Goal: Task Accomplishment & Management: Use online tool/utility

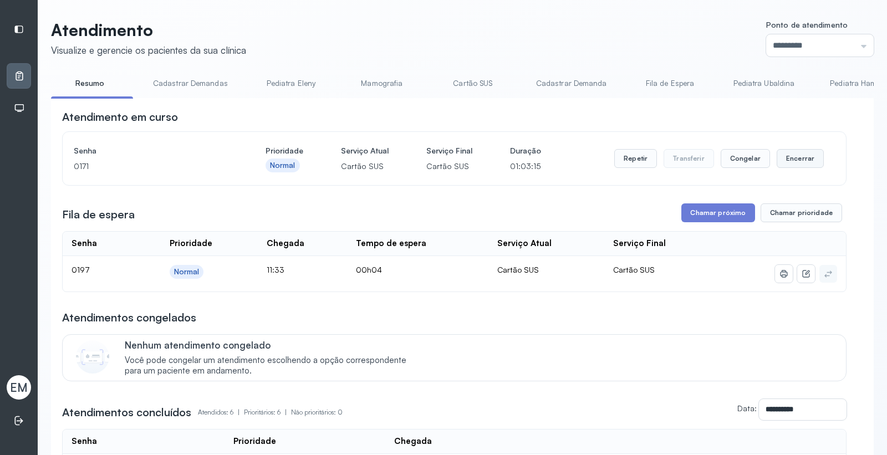
click at [795, 157] on button "Encerrar" at bounding box center [799, 158] width 47 height 19
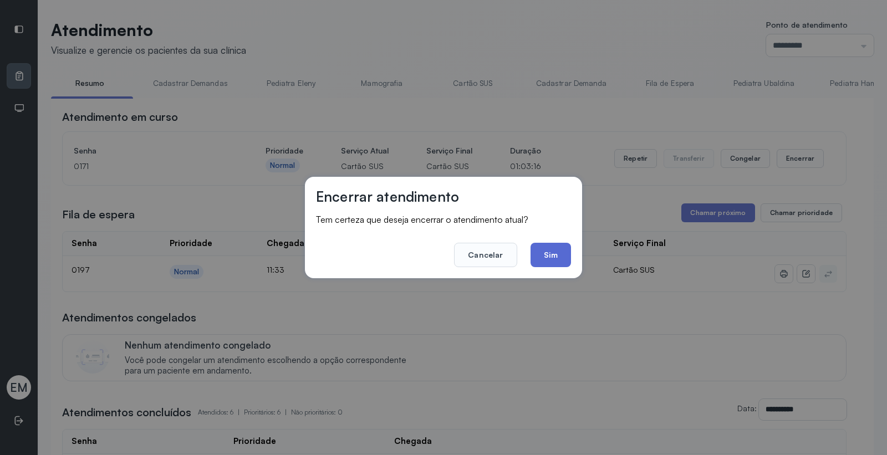
click at [559, 257] on button "Sim" at bounding box center [550, 255] width 40 height 24
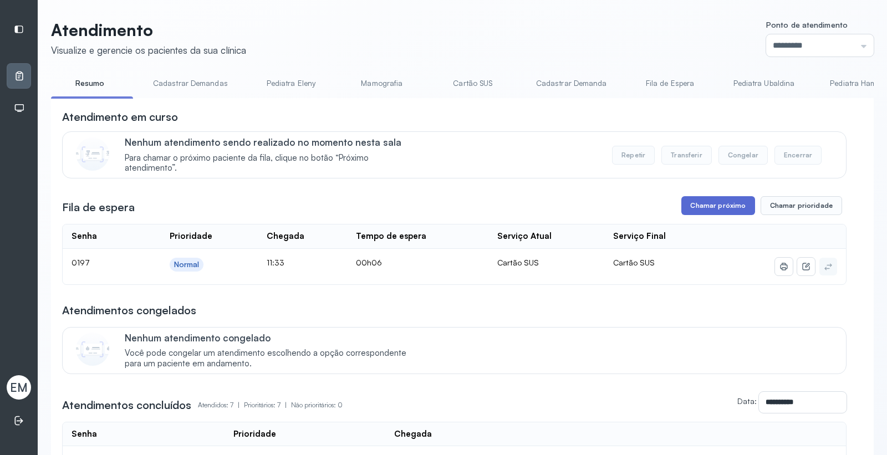
click at [719, 211] on button "Chamar próximo" at bounding box center [717, 205] width 73 height 19
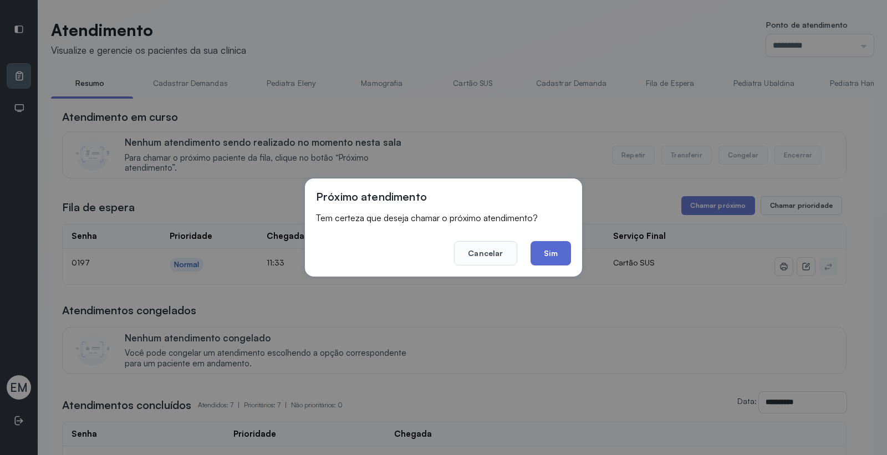
click at [552, 256] on button "Sim" at bounding box center [550, 253] width 40 height 24
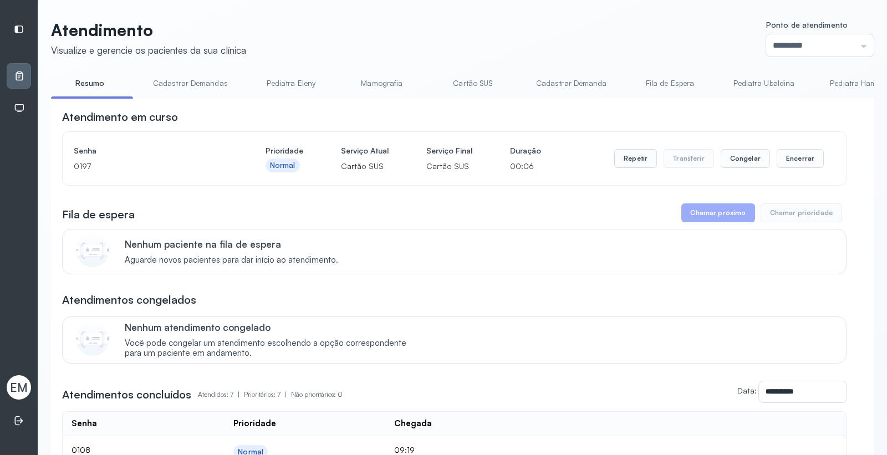
click at [508, 43] on header "Atendimento Visualize e gerencie os pacientes da sua clínica Ponto de atendimen…" at bounding box center [462, 38] width 822 height 37
click at [799, 152] on button "Encerrar" at bounding box center [799, 158] width 47 height 19
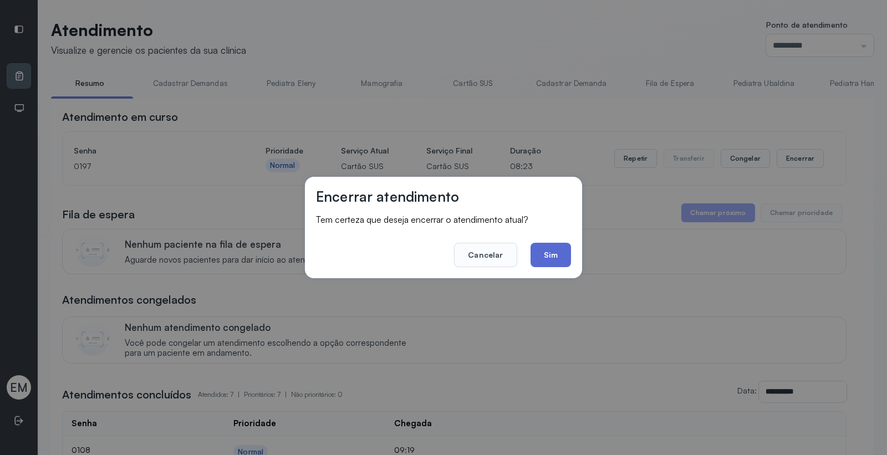
click at [546, 253] on button "Sim" at bounding box center [550, 255] width 40 height 24
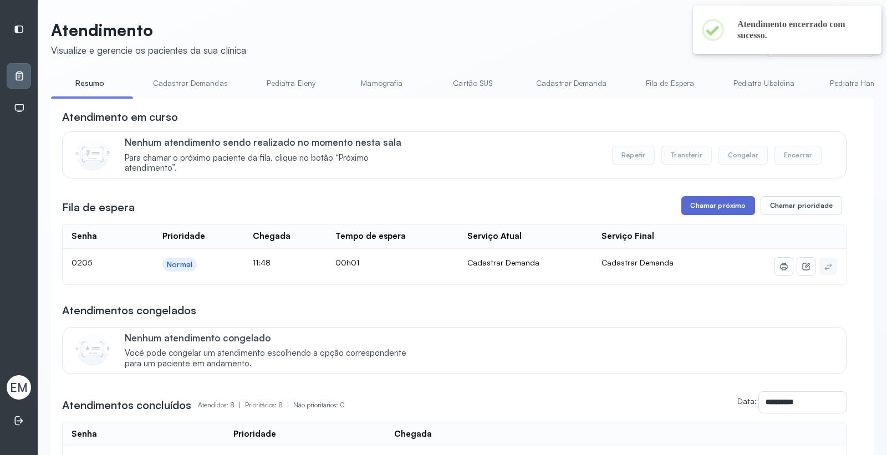
click at [709, 203] on button "Chamar próximo" at bounding box center [717, 205] width 73 height 19
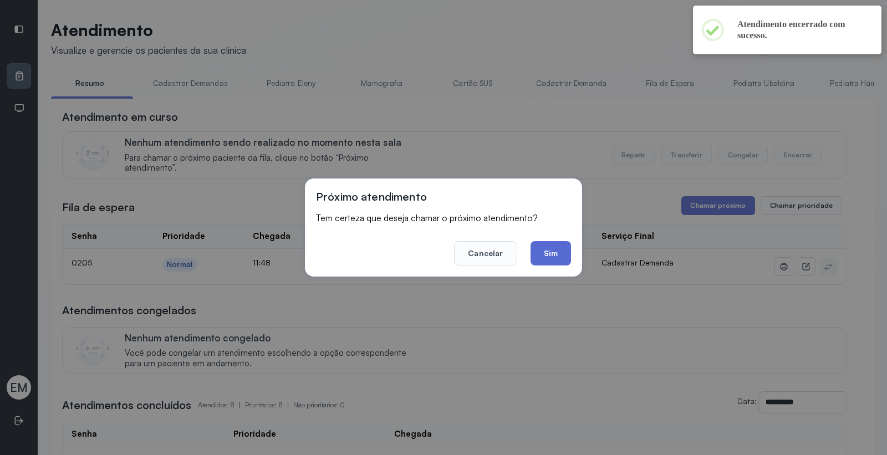
click at [548, 247] on button "Sim" at bounding box center [550, 253] width 40 height 24
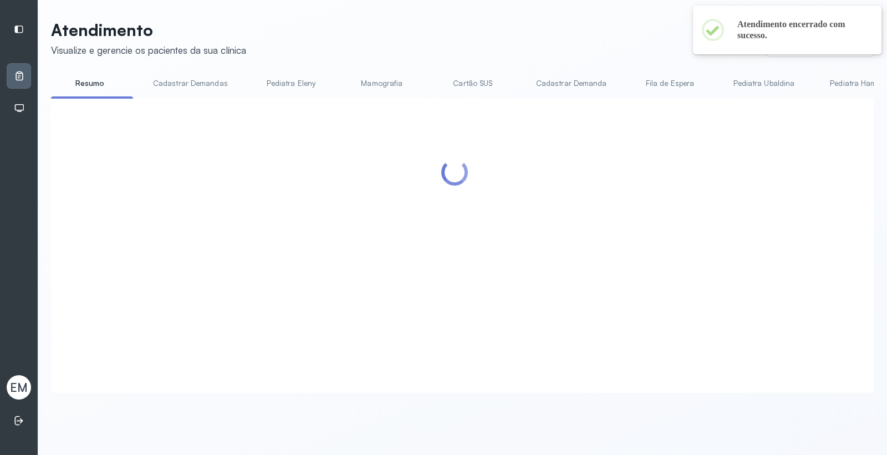
click at [495, 13] on div "Atendimento Visualize e gerencie os pacientes da sua clínica Ponto de atendimen…" at bounding box center [462, 212] width 849 height 424
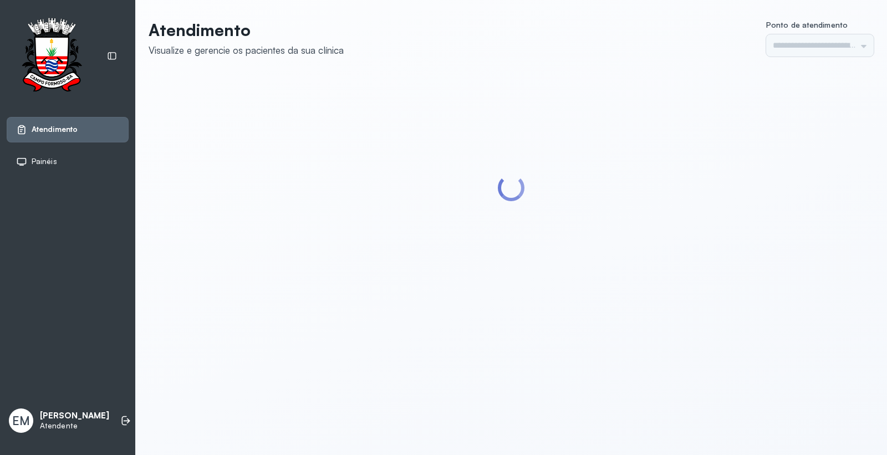
type input "*********"
